Goal: Information Seeking & Learning: Understand process/instructions

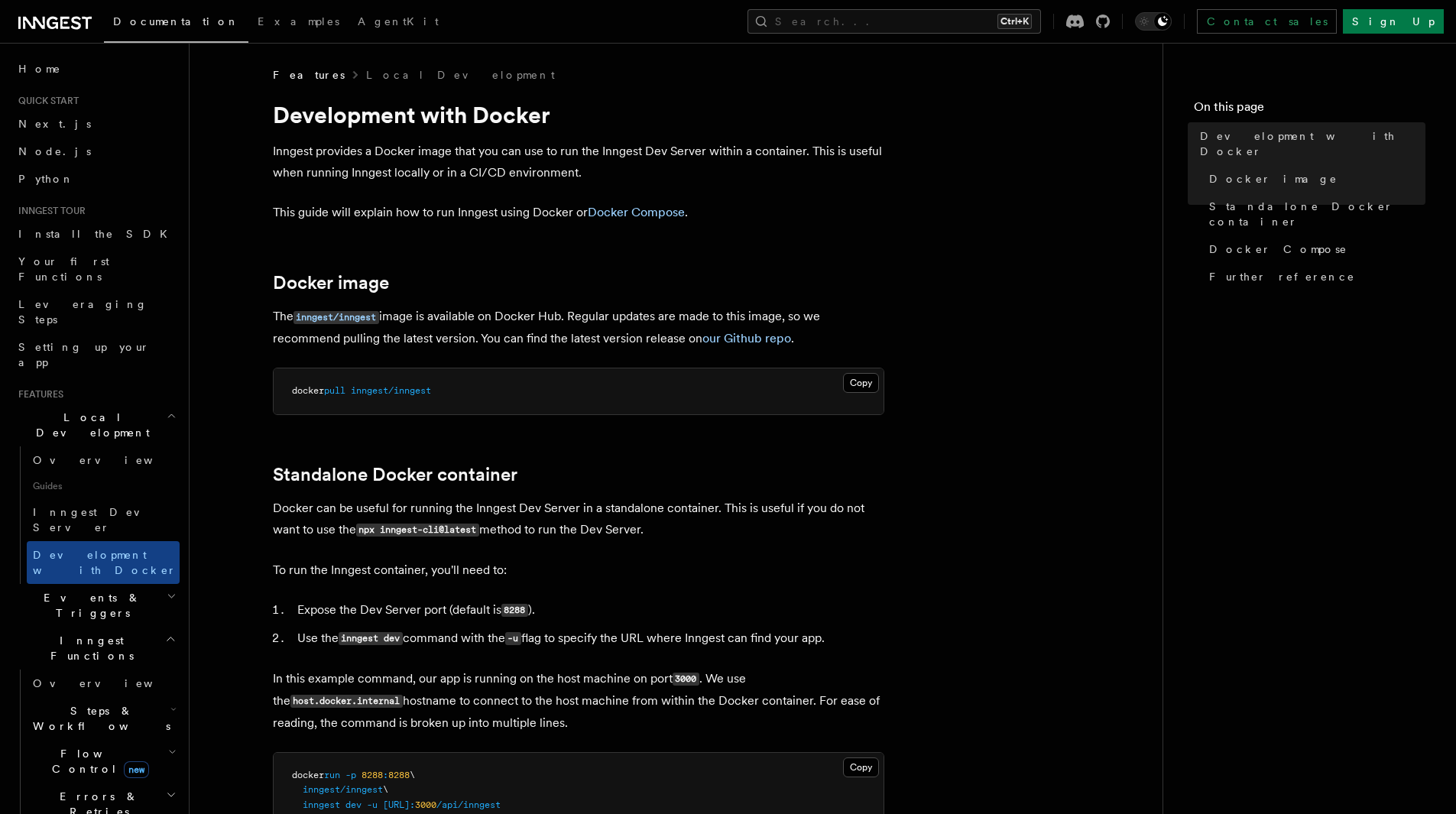
scroll to position [712, 0]
click at [1224, 241] on span "Docker Compose" at bounding box center [1278, 249] width 138 height 16
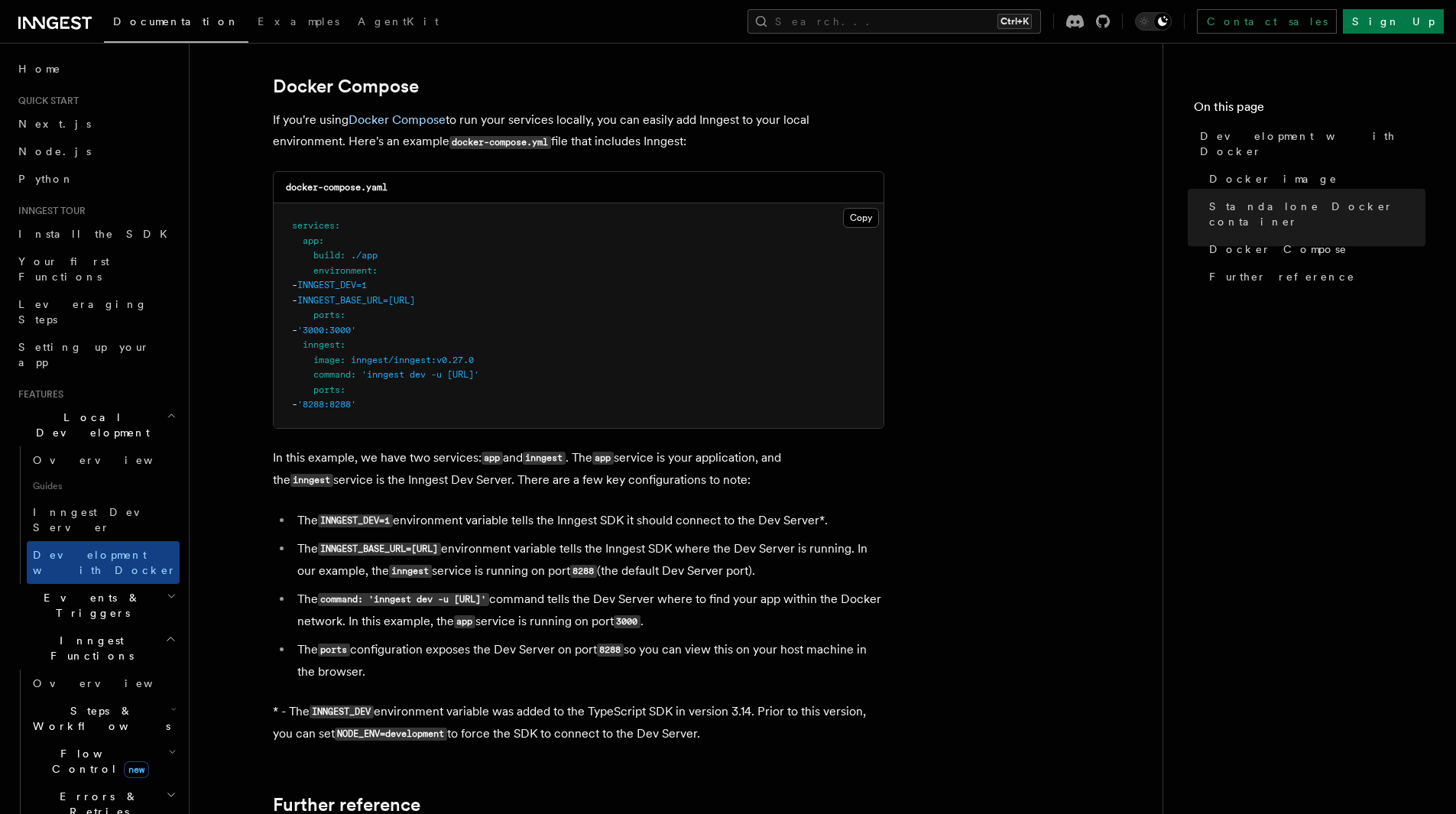
scroll to position [987, 0]
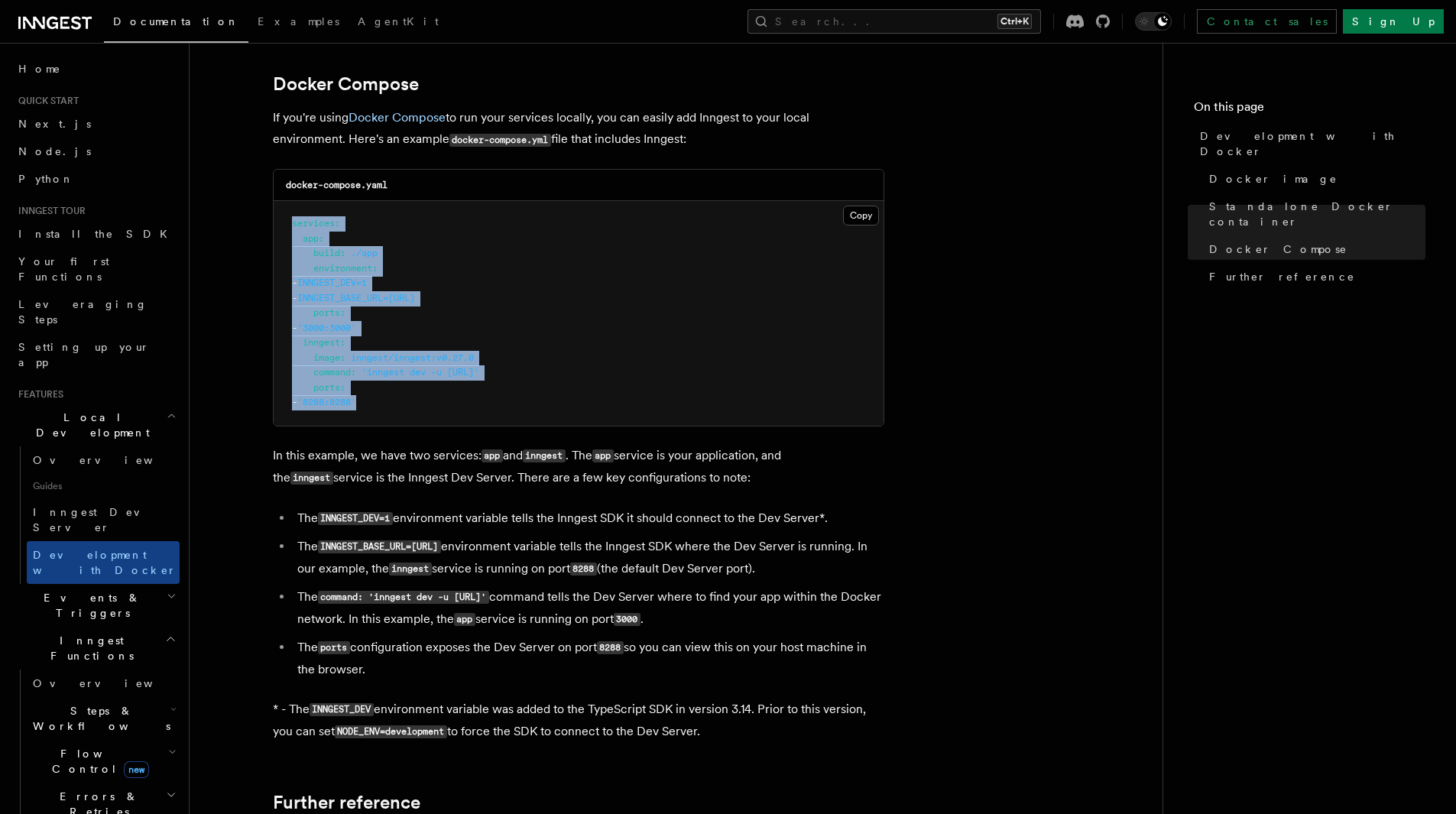
drag, startPoint x: 445, startPoint y: 407, endPoint x: 281, endPoint y: 204, distance: 261.0
click at [281, 204] on pre "services : app : build : ./app environment : - INNGEST_DEV=1 - INNGEST_BASE_URL…" at bounding box center [577, 313] width 609 height 225
copy code "services : app : build : ./app environment : - INNGEST_DEV=1 - INNGEST_BASE_URL…"
click at [423, 335] on pre "services : app : build : ./app environment : - INNGEST_DEV=1 - INNGEST_BASE_URL…" at bounding box center [577, 313] width 609 height 225
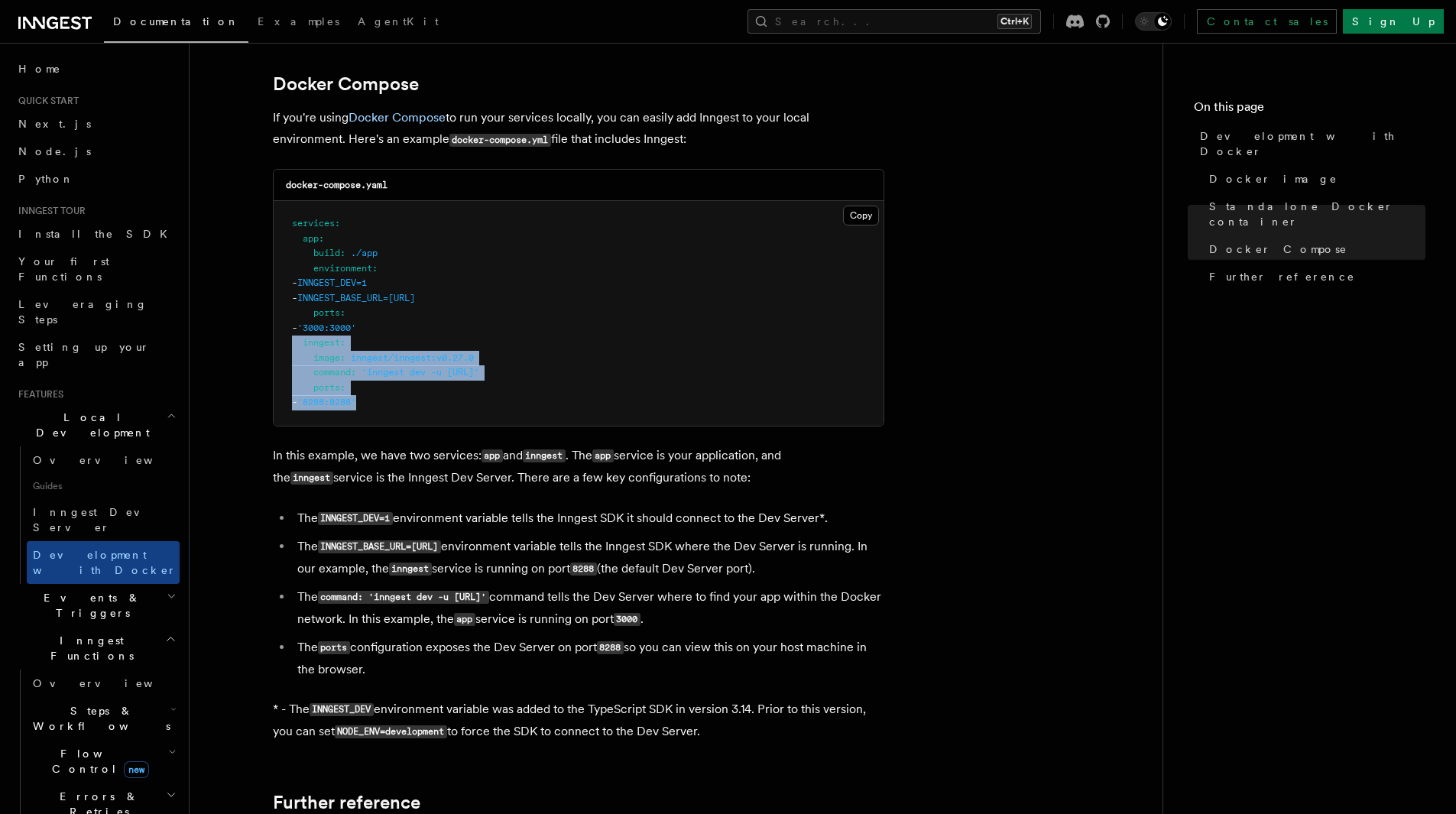
drag, startPoint x: 402, startPoint y: 402, endPoint x: 288, endPoint y: 345, distance: 127.5
click at [288, 345] on pre "services : app : build : ./app environment : - INNGEST_DEV=1 - INNGEST_BASE_URL…" at bounding box center [577, 313] width 609 height 225
copy code "inngest : image : inngest/inngest:v0.27.0 command : 'inngest dev -u [URL]' port…"
click at [431, 415] on pre "services : app : build : ./app environment : - INNGEST_DEV=1 - INNGEST_BASE_URL…" at bounding box center [577, 313] width 609 height 225
drag, startPoint x: 605, startPoint y: 370, endPoint x: 313, endPoint y: 370, distance: 292.0
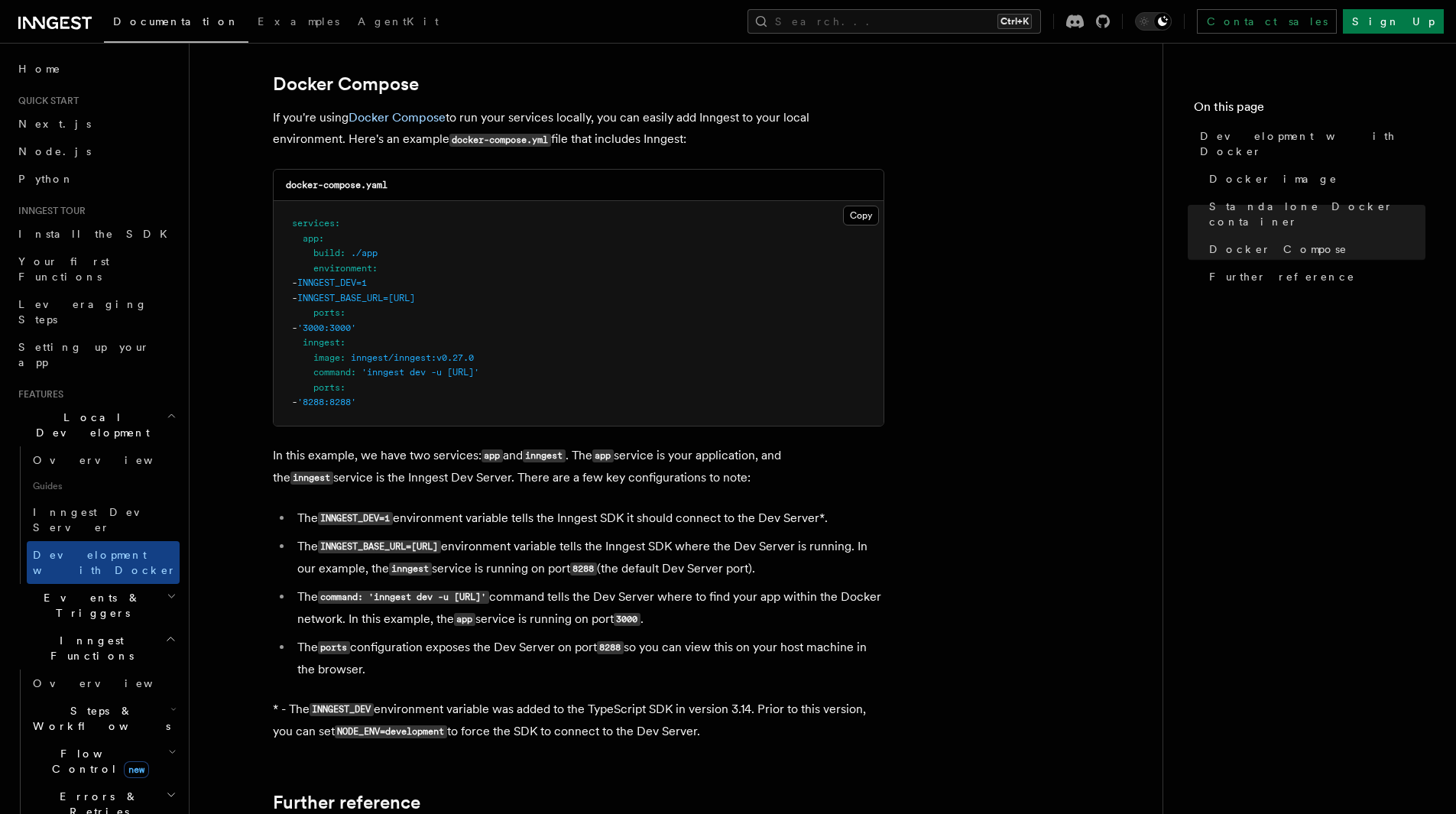
click at [313, 370] on span "command : 'inngest dev -u [URL]'" at bounding box center [385, 372] width 188 height 11
copy span "command : 'inngest dev -u [URL]'"
